Goal: Task Accomplishment & Management: Manage account settings

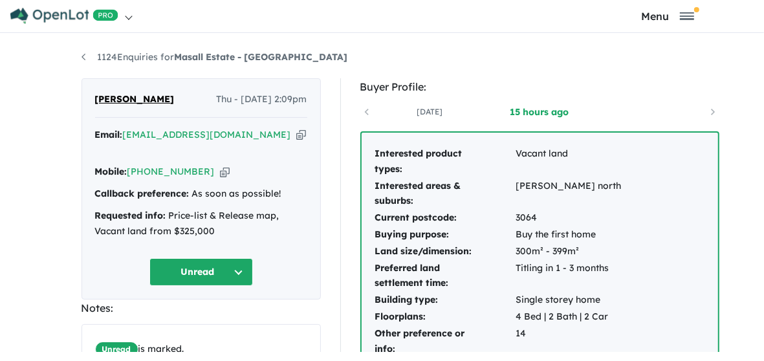
click at [169, 267] on button "Unread" at bounding box center [202, 272] width 104 height 28
click at [152, 326] on button "Assigned" at bounding box center [206, 333] width 113 height 30
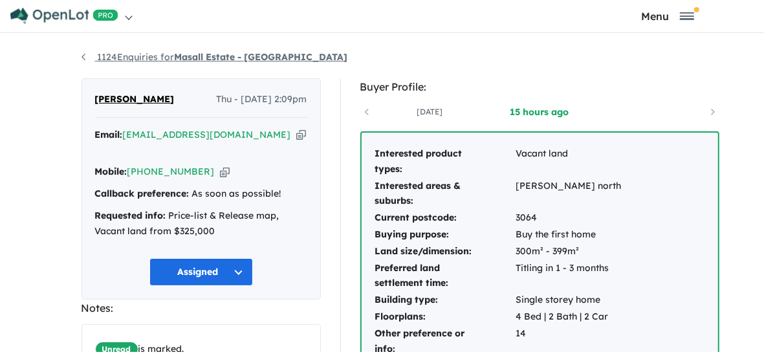
click at [175, 63] on strong "Masall Estate - [GEOGRAPHIC_DATA]" at bounding box center [261, 57] width 173 height 12
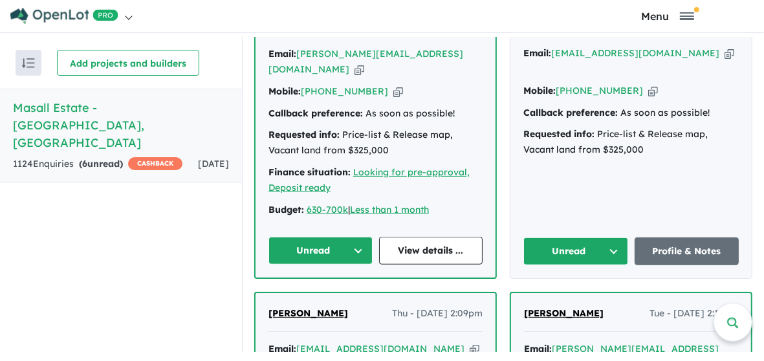
scroll to position [645, 0]
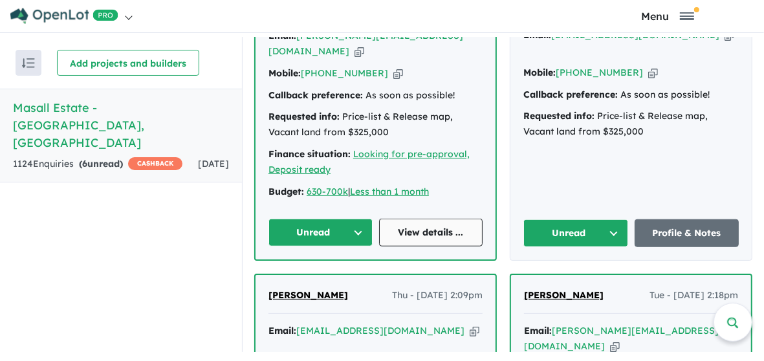
click at [432, 241] on link "View details ..." at bounding box center [431, 233] width 104 height 28
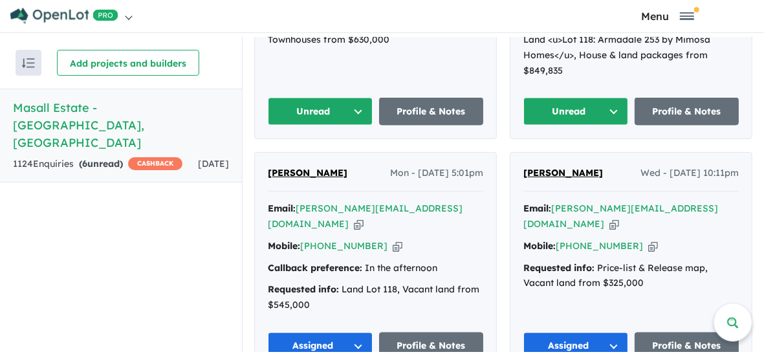
scroll to position [1212, 0]
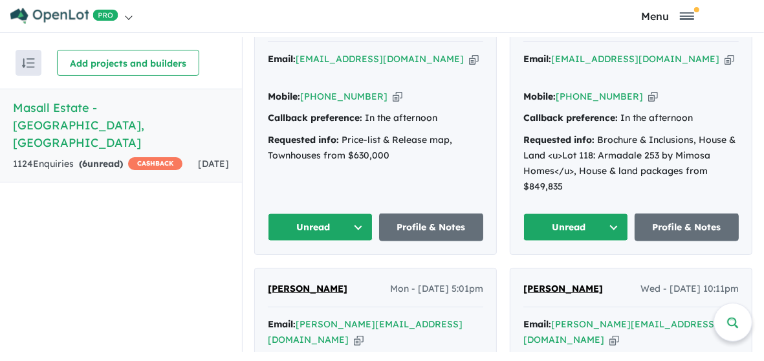
click at [573, 214] on button "Unread" at bounding box center [576, 228] width 105 height 28
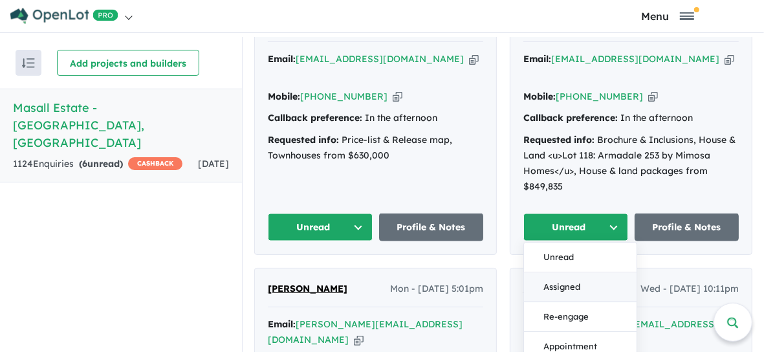
click at [565, 273] on button "Assigned" at bounding box center [580, 288] width 113 height 30
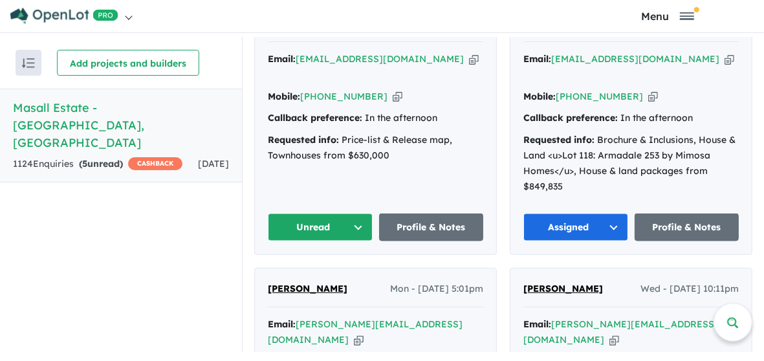
click at [317, 214] on button "Unread" at bounding box center [320, 228] width 105 height 28
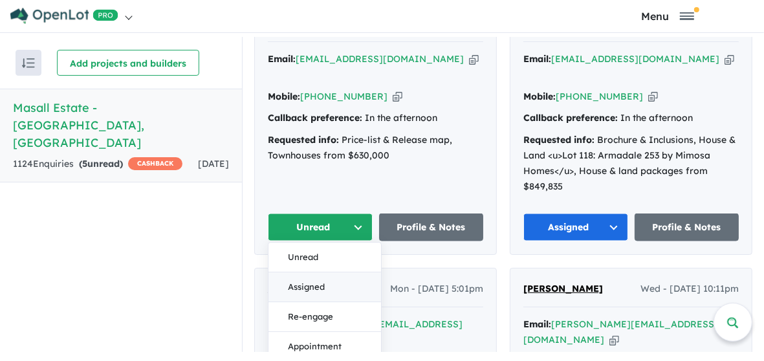
click at [297, 273] on button "Assigned" at bounding box center [325, 288] width 113 height 30
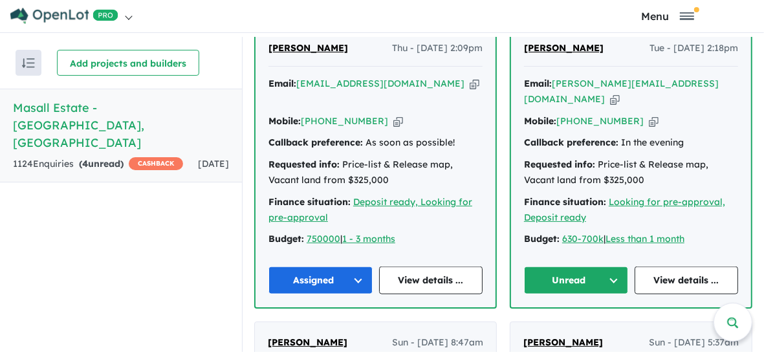
scroll to position [888, 0]
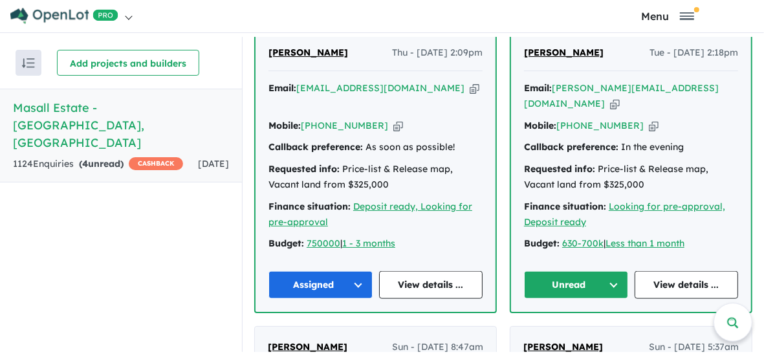
click at [573, 276] on button "Unread" at bounding box center [576, 285] width 104 height 28
click at [568, 331] on button "Assigned" at bounding box center [581, 346] width 113 height 30
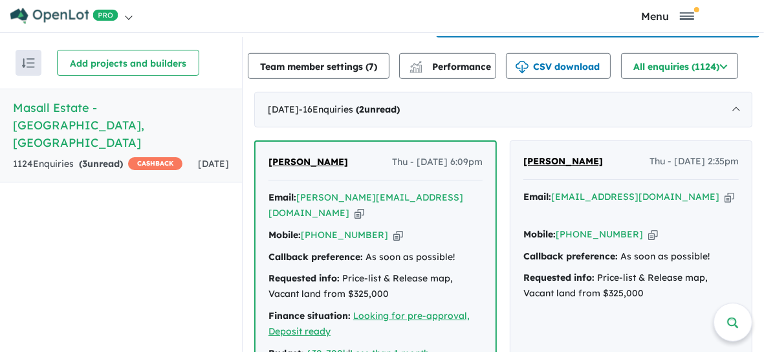
scroll to position [645, 0]
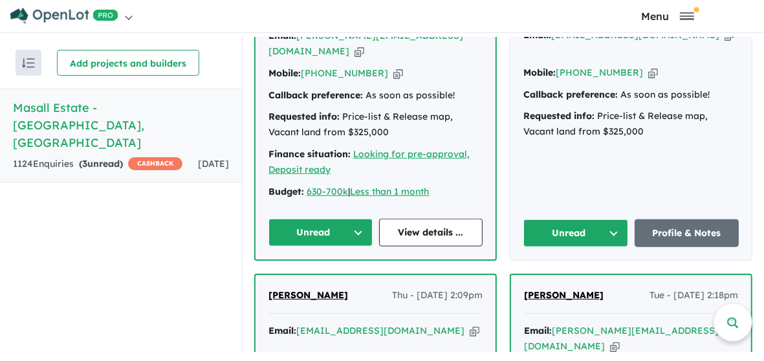
click at [567, 243] on button "Unread" at bounding box center [576, 233] width 105 height 28
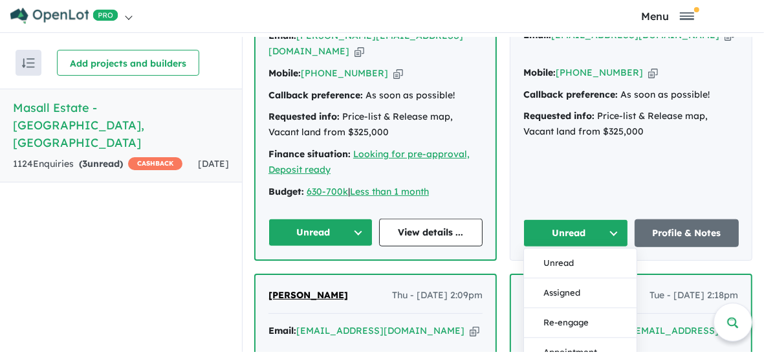
click at [567, 243] on button "Unread" at bounding box center [576, 233] width 105 height 28
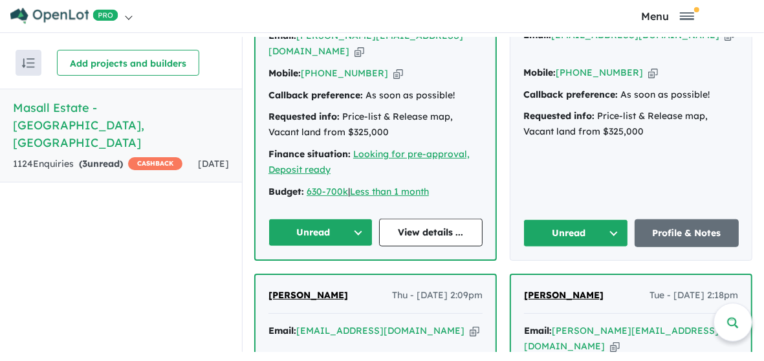
click at [563, 241] on button "Unread" at bounding box center [576, 233] width 105 height 28
click at [563, 240] on button "Unread" at bounding box center [576, 233] width 105 height 28
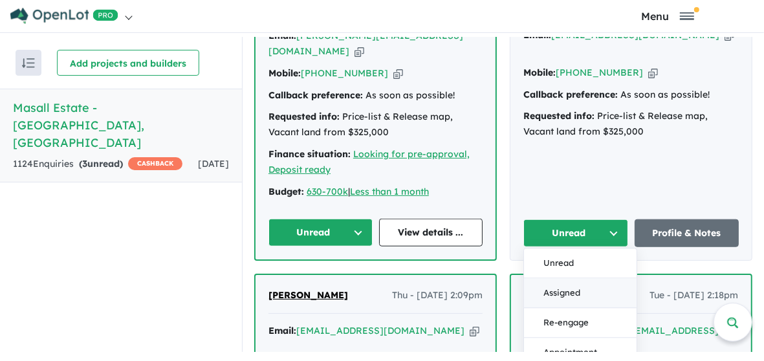
click at [562, 296] on button "Assigned" at bounding box center [580, 294] width 113 height 30
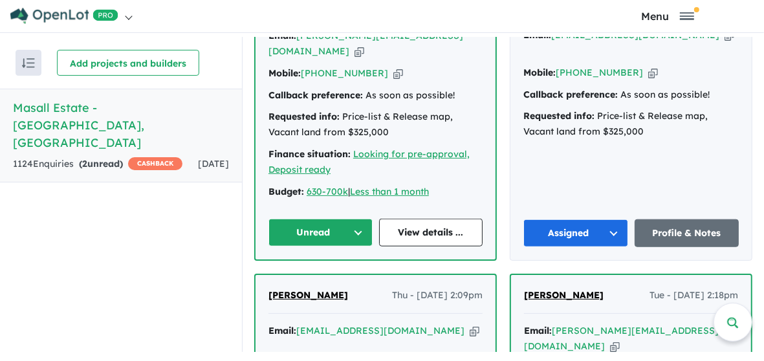
click at [327, 238] on button "Unread" at bounding box center [321, 233] width 104 height 28
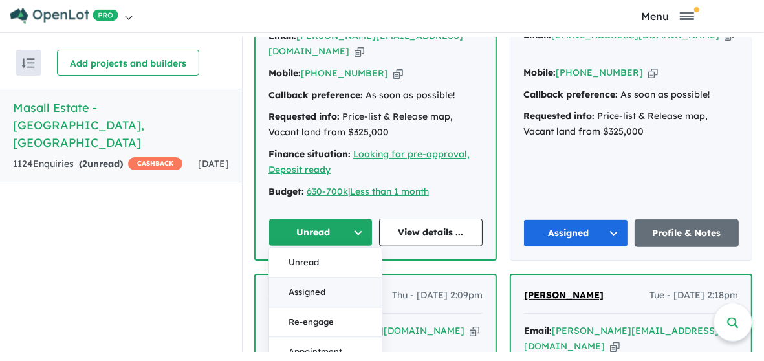
click at [309, 297] on button "Assigned" at bounding box center [325, 293] width 113 height 30
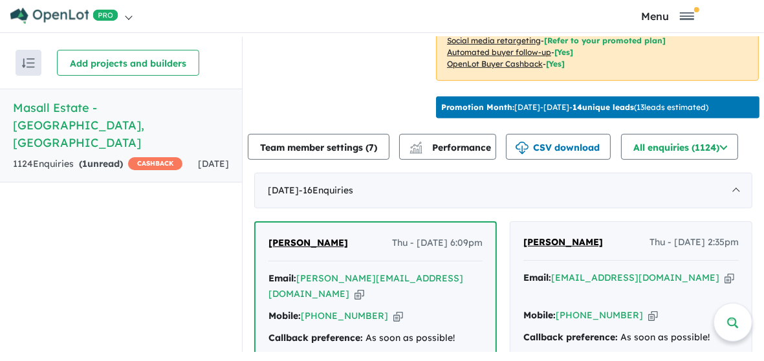
scroll to position [0, 0]
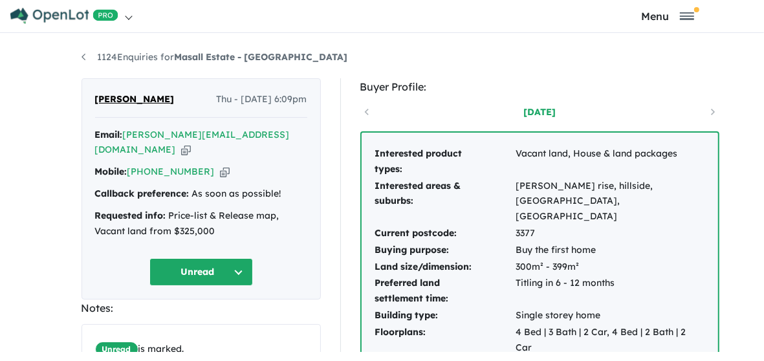
click at [163, 268] on button "Unread" at bounding box center [202, 272] width 104 height 28
click at [164, 320] on button "Assigned" at bounding box center [206, 333] width 113 height 30
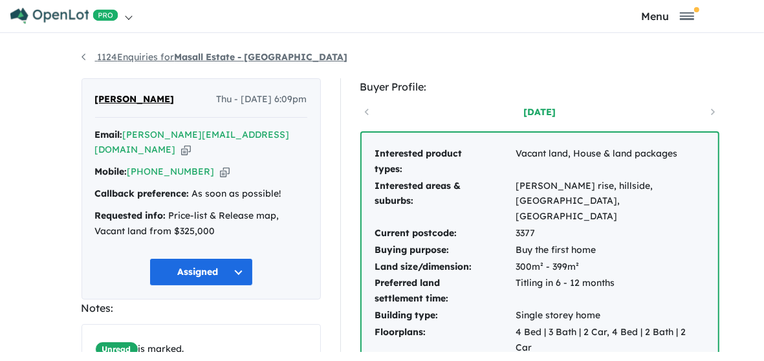
click at [175, 63] on strong "Masall Estate - [GEOGRAPHIC_DATA]" at bounding box center [261, 57] width 173 height 12
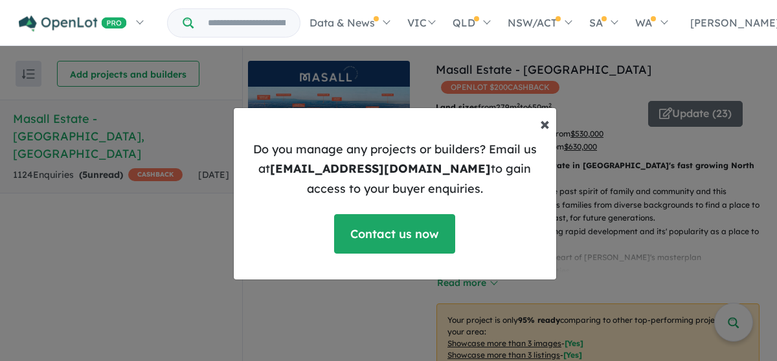
click at [540, 124] on span "×" at bounding box center [545, 123] width 10 height 23
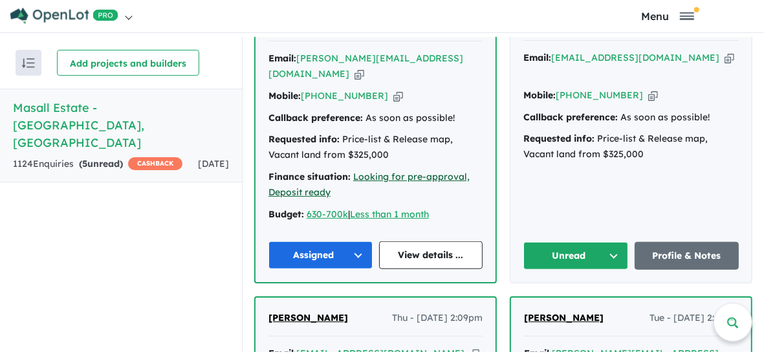
scroll to position [647, 0]
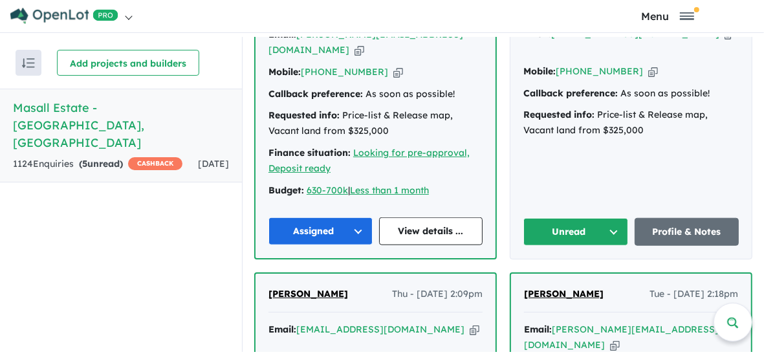
click at [573, 236] on button "Unread" at bounding box center [576, 232] width 105 height 28
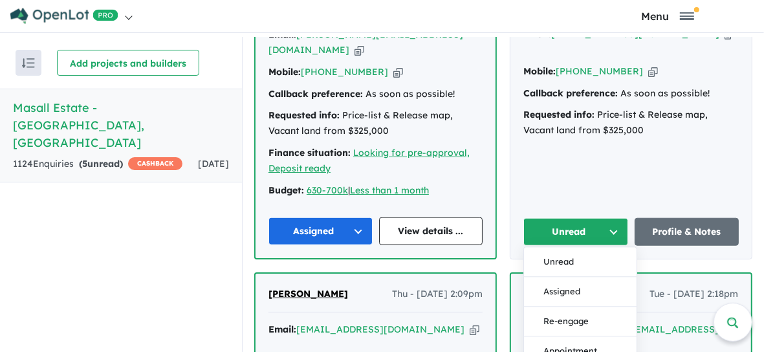
click at [573, 236] on button "Unread" at bounding box center [576, 232] width 105 height 28
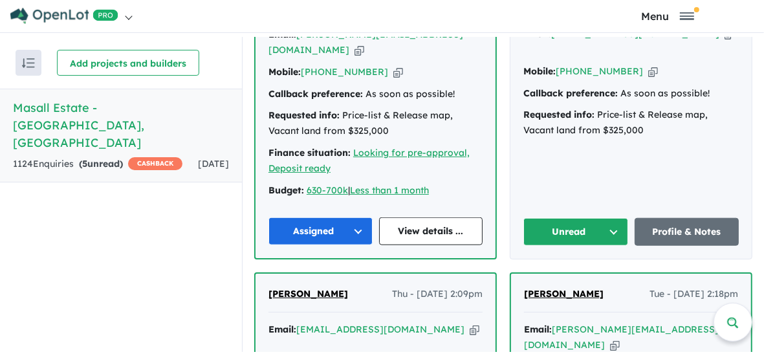
click at [572, 234] on button "Unread" at bounding box center [576, 232] width 105 height 28
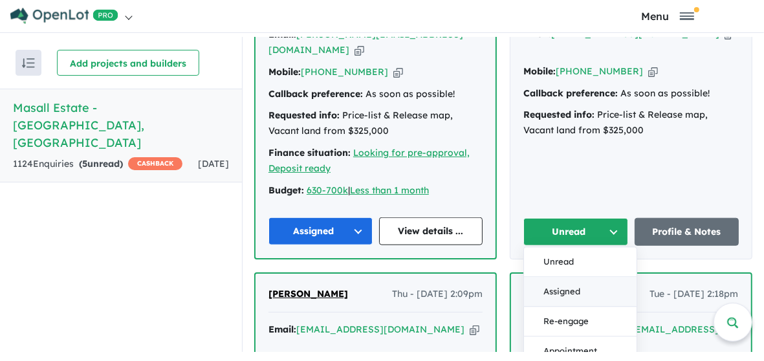
click at [567, 298] on button "Assigned" at bounding box center [580, 293] width 113 height 30
click at [567, 298] on span "Sandeep Brar" at bounding box center [564, 294] width 80 height 12
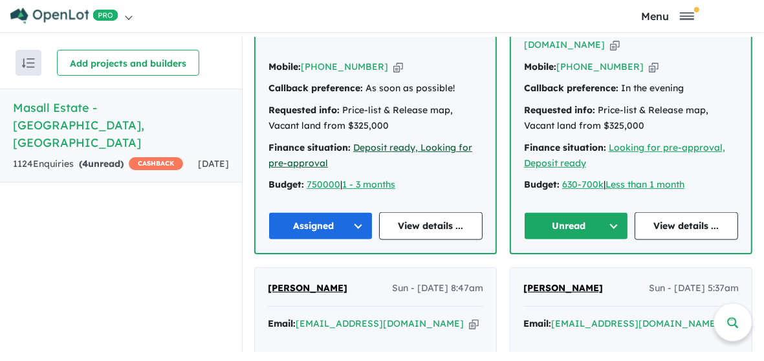
scroll to position [971, 0]
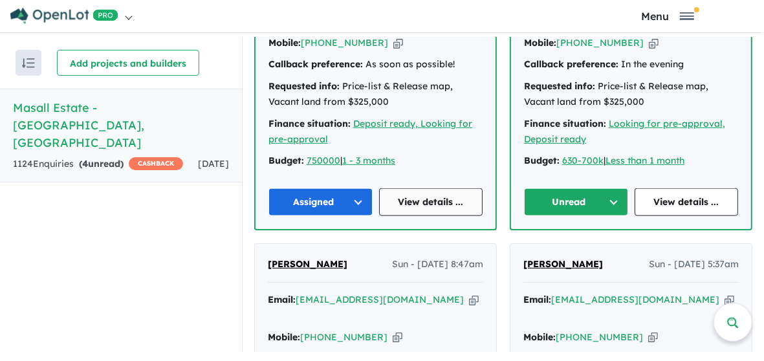
click at [424, 192] on link "View details ..." at bounding box center [431, 202] width 104 height 28
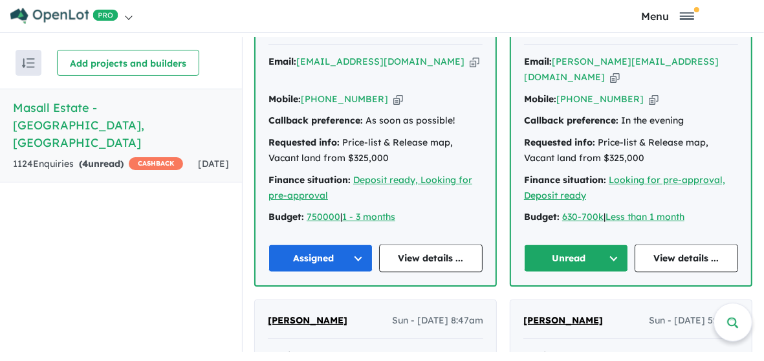
scroll to position [890, 0]
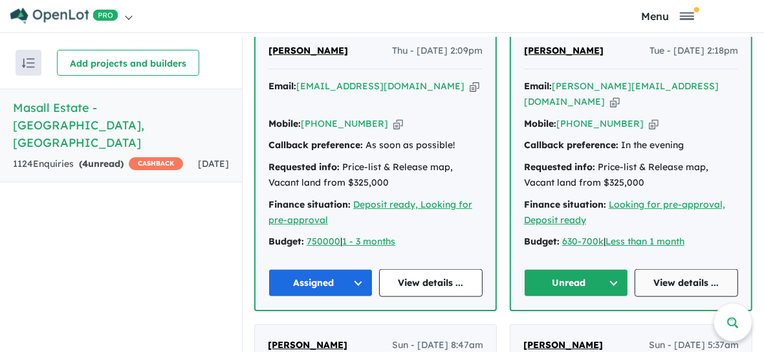
click at [683, 272] on link "View details ..." at bounding box center [687, 283] width 104 height 28
click at [566, 275] on button "Unread" at bounding box center [576, 283] width 104 height 28
click at [575, 333] on button "Assigned" at bounding box center [581, 344] width 113 height 30
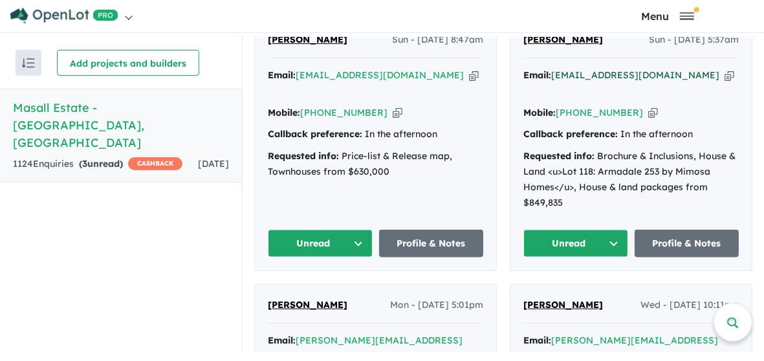
scroll to position [1213, 0]
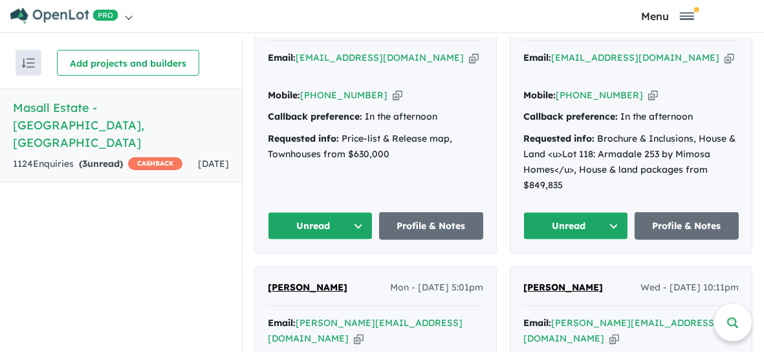
click at [573, 212] on button "Unread" at bounding box center [576, 226] width 105 height 28
click at [571, 212] on button "Unread" at bounding box center [576, 226] width 105 height 28
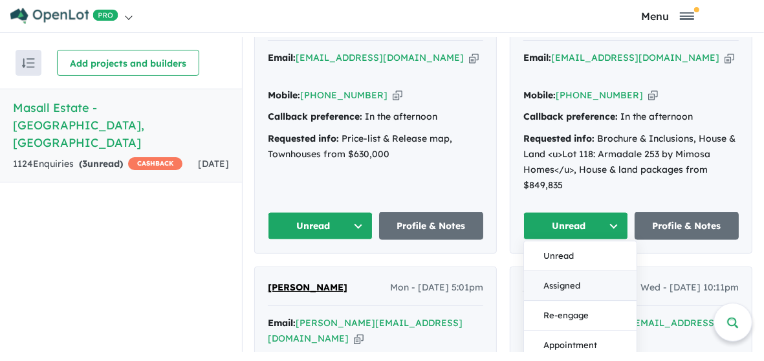
click at [564, 272] on button "Assigned" at bounding box center [580, 287] width 113 height 30
click at [564, 282] on span "Gerard Gozon" at bounding box center [564, 288] width 80 height 12
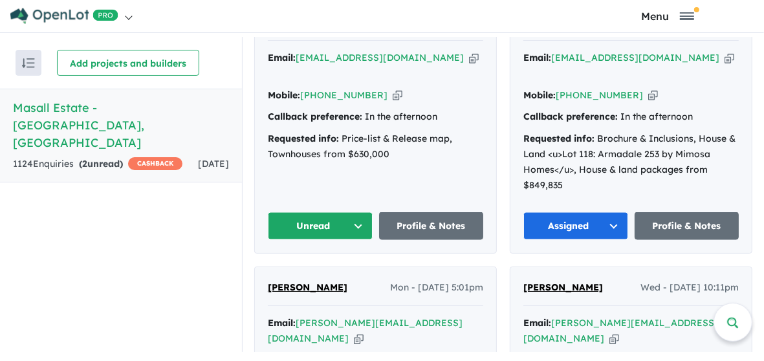
click at [316, 212] on button "Unread" at bounding box center [320, 226] width 105 height 28
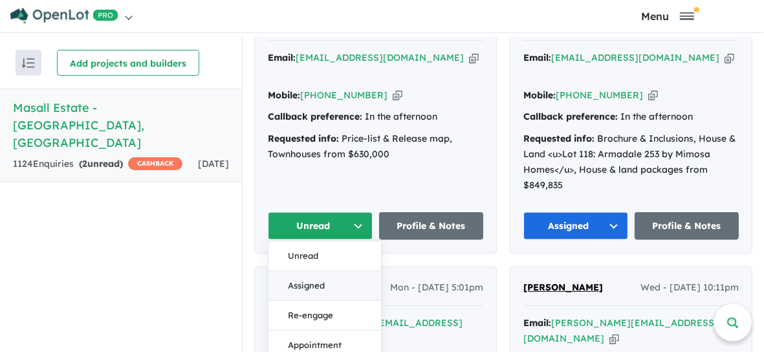
click at [314, 272] on button "Assigned" at bounding box center [325, 287] width 113 height 30
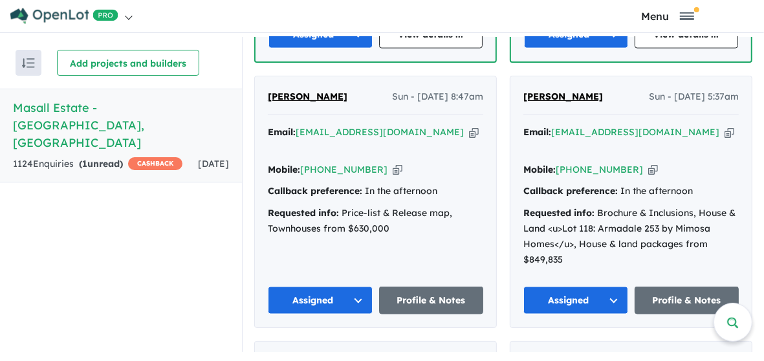
scroll to position [1132, 0]
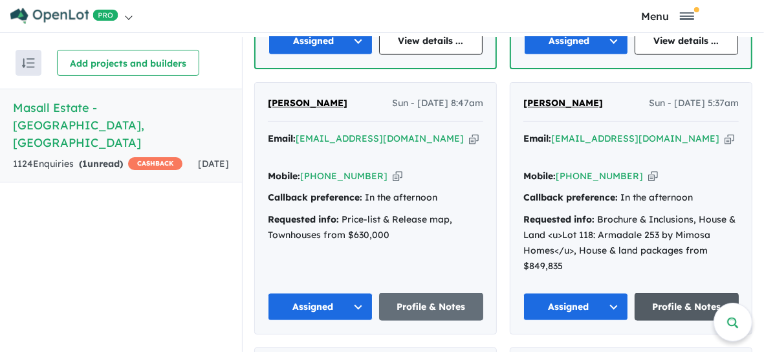
click at [689, 293] on link "Profile & Notes" at bounding box center [687, 307] width 105 height 28
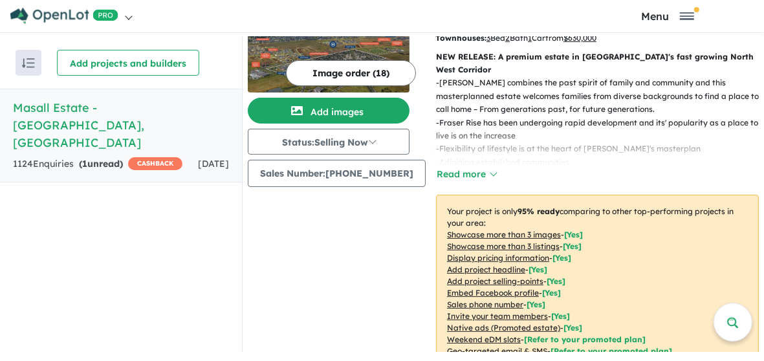
scroll to position [0, 0]
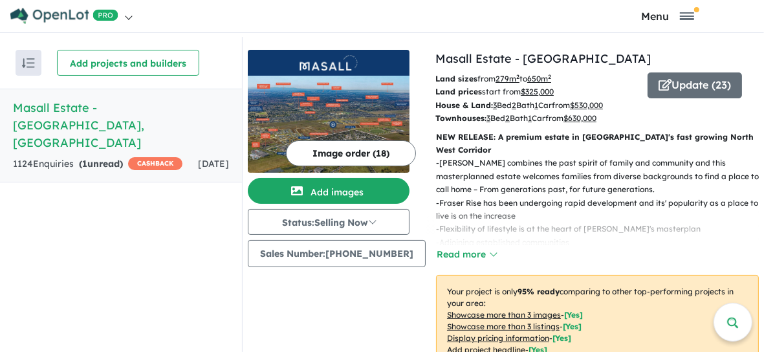
click at [99, 158] on strong "( 1 unread)" at bounding box center [101, 164] width 44 height 12
click at [106, 158] on strong "( 1 unread)" at bounding box center [101, 164] width 44 height 12
click at [67, 115] on h5 "Masall Estate - Fraser Rise , VIC" at bounding box center [121, 125] width 216 height 52
click at [102, 157] on div "1124 Enquir ies ( 1 unread) CASHBACK" at bounding box center [98, 165] width 170 height 16
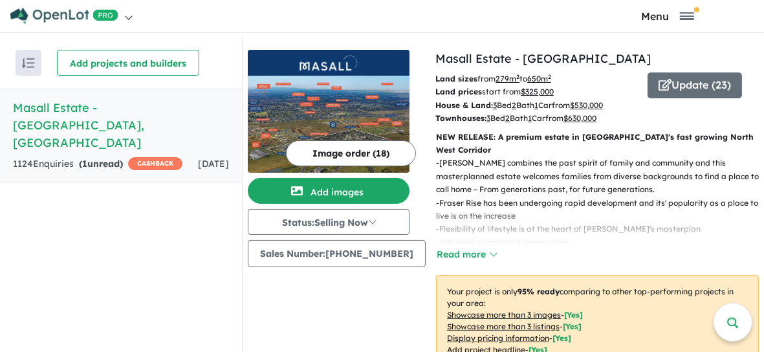
click at [105, 157] on div "1124 Enquir ies ( 1 unread) CASHBACK" at bounding box center [98, 165] width 170 height 16
click at [106, 158] on strong "( 1 unread)" at bounding box center [101, 164] width 44 height 12
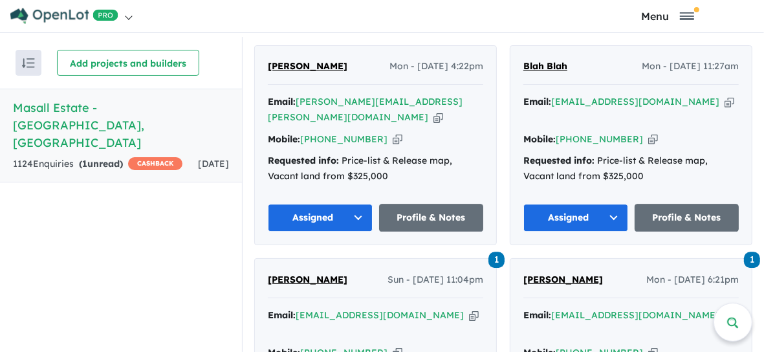
scroll to position [2256, 0]
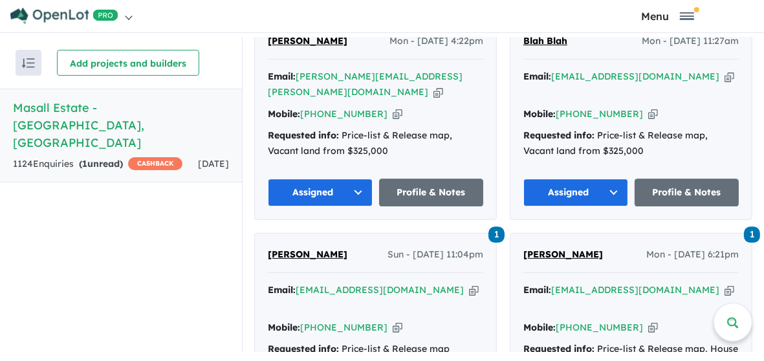
click at [493, 227] on span "1" at bounding box center [497, 235] width 16 height 16
click at [749, 227] on span "1" at bounding box center [752, 235] width 16 height 16
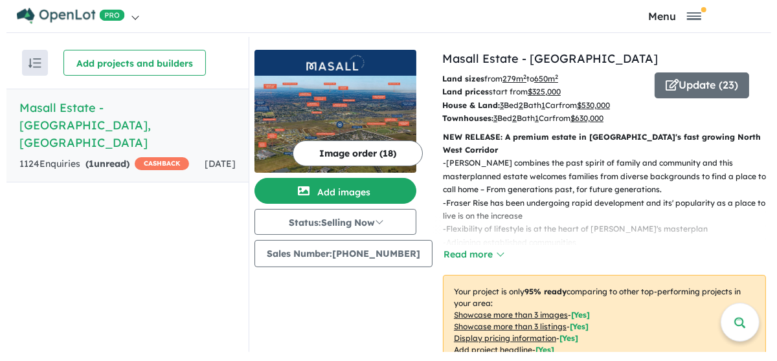
scroll to position [0, 0]
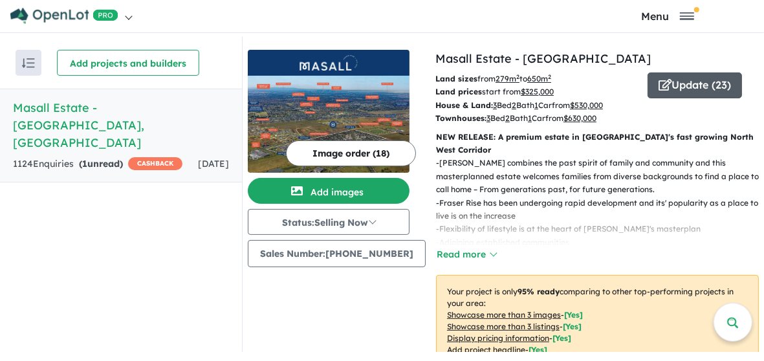
click at [687, 94] on button "Update ( 23 )" at bounding box center [695, 85] width 94 height 26
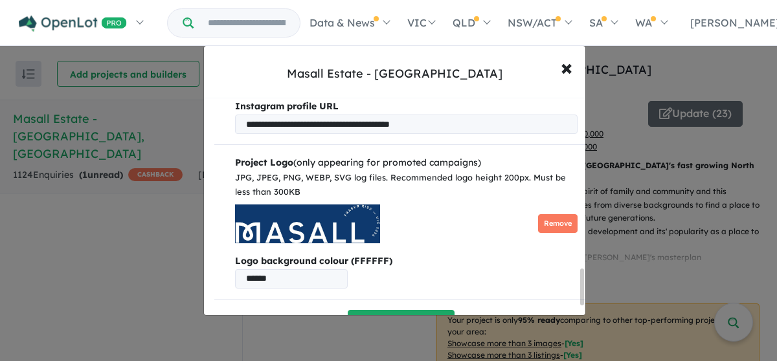
scroll to position [1111, 0]
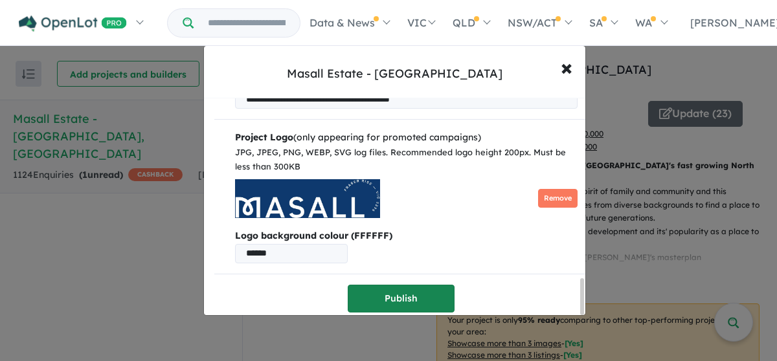
click at [400, 293] on button "Publish" at bounding box center [401, 299] width 107 height 28
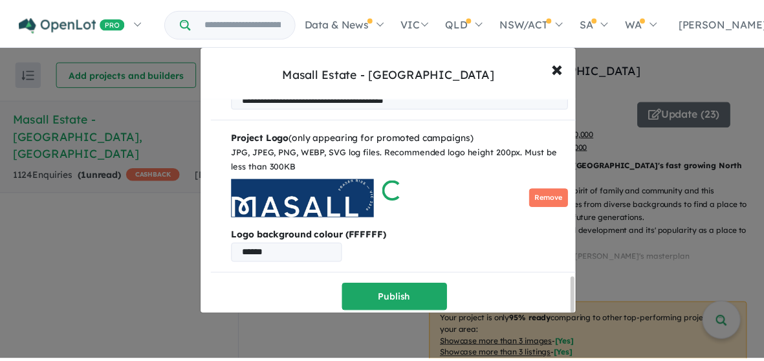
scroll to position [0, 0]
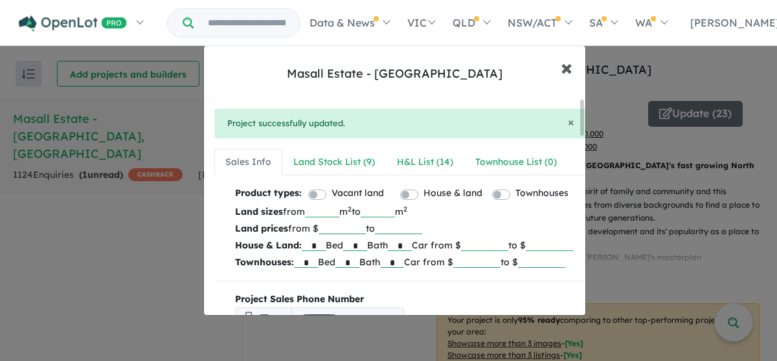
click at [566, 67] on span "×" at bounding box center [567, 67] width 12 height 28
